Goal: Task Accomplishment & Management: Manage account settings

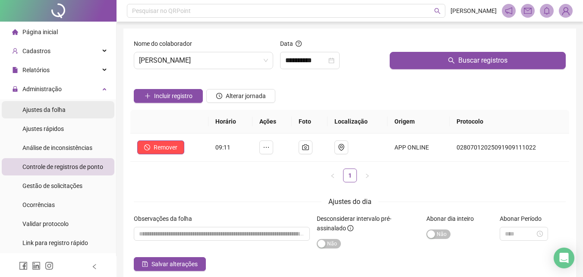
click at [59, 112] on span "Ajustes da folha" at bounding box center [43, 109] width 43 height 7
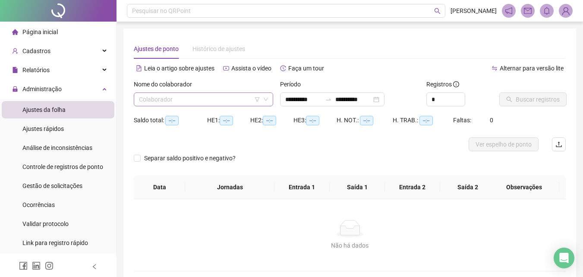
click at [212, 94] on input "search" at bounding box center [199, 99] width 121 height 13
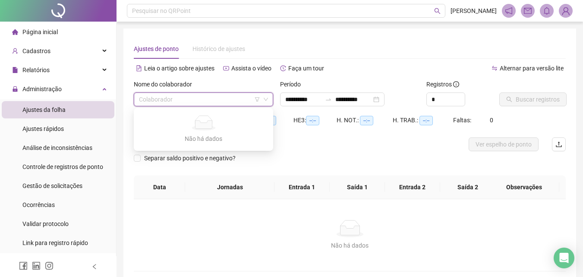
type input "**********"
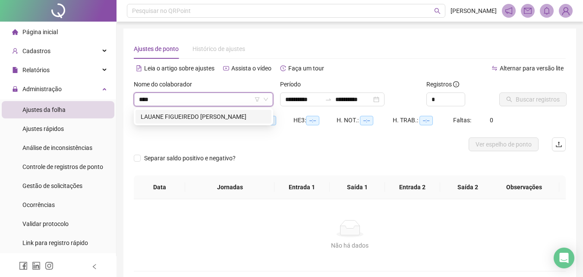
type input "*****"
click at [215, 121] on div "LAUANE FIGUEIREDO [PERSON_NAME]" at bounding box center [204, 117] width 126 height 10
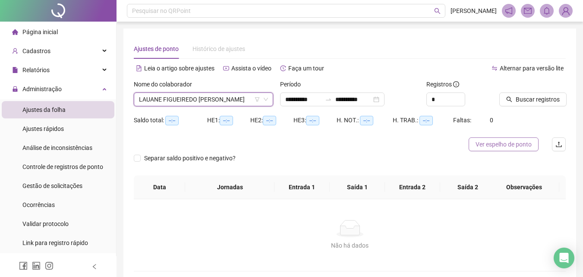
click at [506, 144] on span "Ver espelho de ponto" at bounding box center [504, 144] width 56 height 10
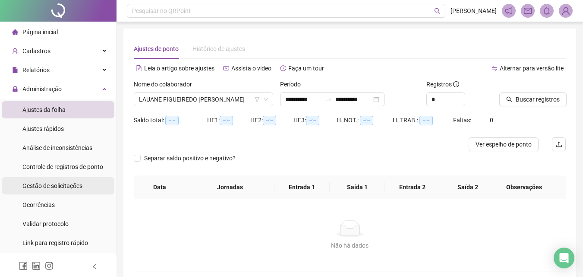
click at [67, 178] on div "Gestão de solicitações" at bounding box center [52, 185] width 60 height 17
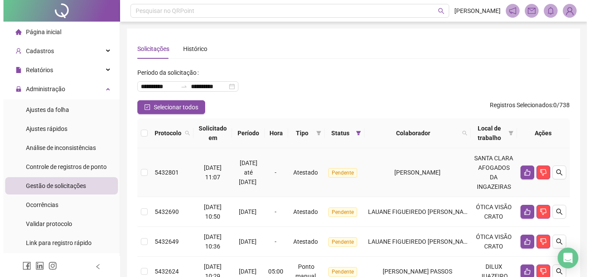
scroll to position [110, 0]
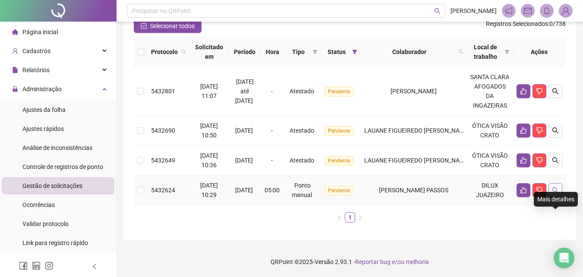
click at [554, 188] on icon "search" at bounding box center [555, 190] width 7 height 7
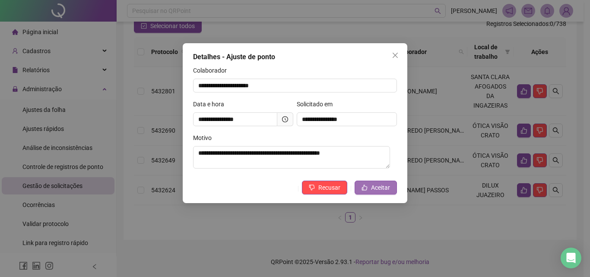
click at [364, 187] on icon "like" at bounding box center [364, 187] width 6 height 6
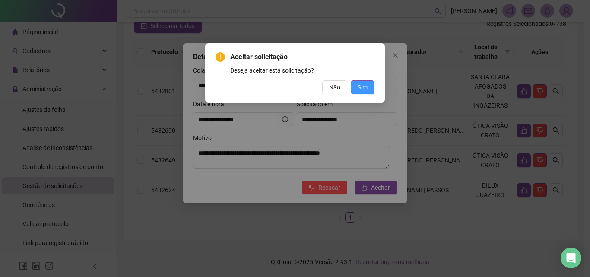
click at [361, 82] on span "Sim" at bounding box center [363, 87] width 10 height 10
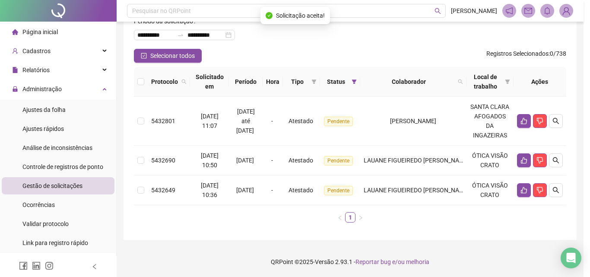
scroll to position [51, 0]
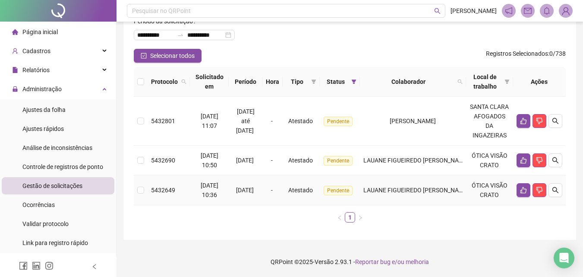
click at [464, 194] on td "LAUANE FIGUEIREDO [PERSON_NAME]" at bounding box center [413, 190] width 106 height 30
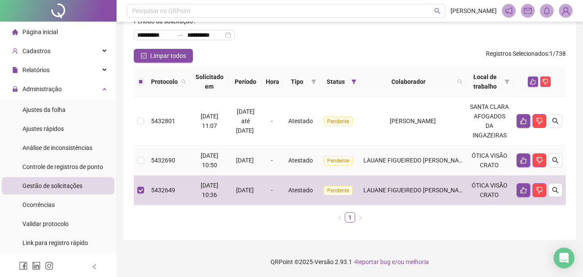
click at [445, 164] on span "LAUANE FIGUEIREDO [PERSON_NAME]" at bounding box center [417, 160] width 106 height 7
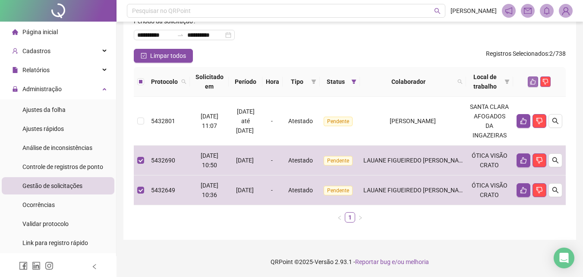
click at [534, 82] on icon "like" at bounding box center [533, 82] width 6 height 6
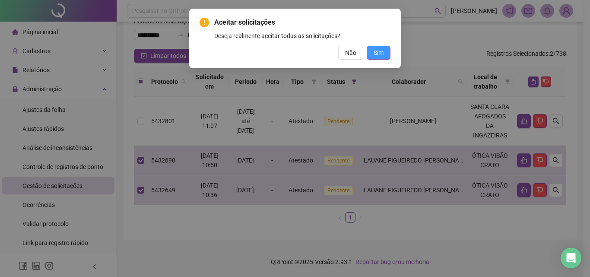
click at [381, 54] on span "Sim" at bounding box center [379, 53] width 10 height 10
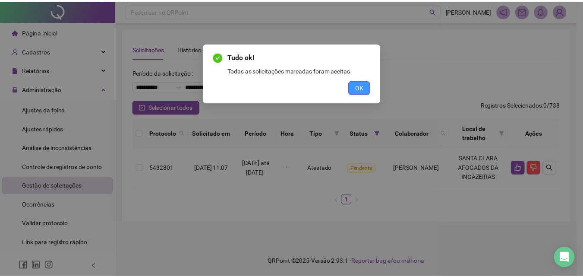
scroll to position [0, 0]
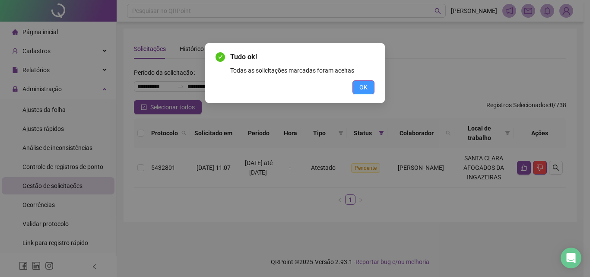
click at [361, 83] on span "OK" at bounding box center [363, 87] width 8 height 10
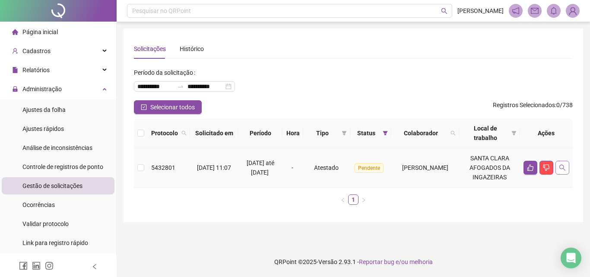
click at [562, 168] on icon "search" at bounding box center [562, 168] width 6 height 6
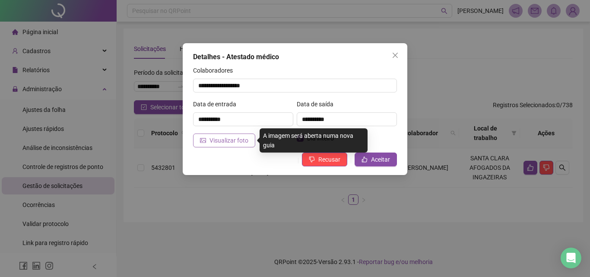
click at [224, 140] on span "Visualizar foto" at bounding box center [228, 141] width 39 height 10
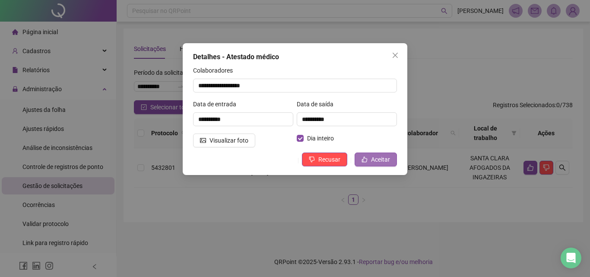
click at [377, 155] on span "Aceitar" at bounding box center [380, 160] width 19 height 10
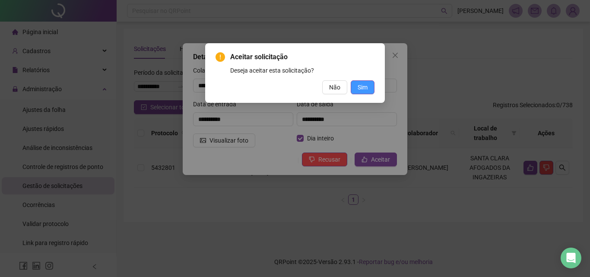
click at [363, 83] on span "Sim" at bounding box center [363, 87] width 10 height 10
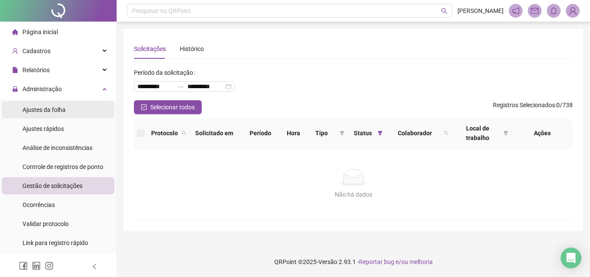
click at [54, 113] on span "Ajustes da folha" at bounding box center [43, 109] width 43 height 7
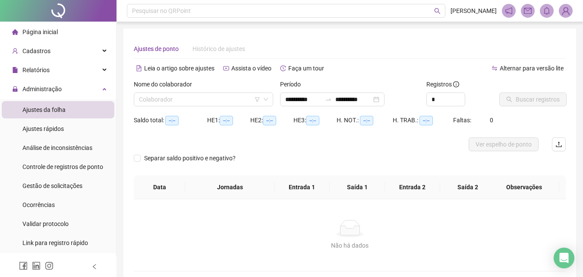
type input "**********"
click at [187, 100] on input "search" at bounding box center [199, 99] width 121 height 13
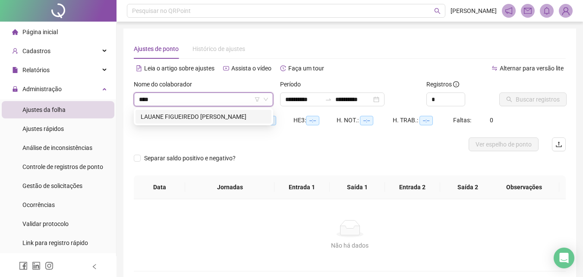
type input "****"
click at [176, 124] on div "254452 [PERSON_NAME] SIEBRA CARNEIRO" at bounding box center [203, 116] width 139 height 17
click at [178, 118] on div "LAUANE FIGUEIREDO [PERSON_NAME]" at bounding box center [204, 117] width 126 height 10
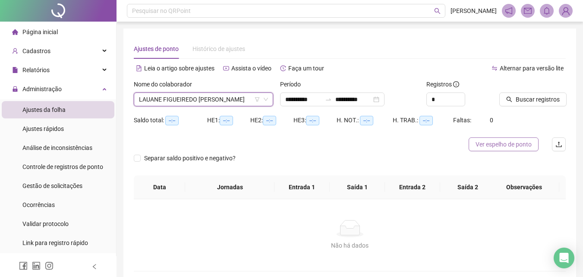
click at [494, 147] on span "Ver espelho de ponto" at bounding box center [504, 144] width 56 height 10
